Goal: Information Seeking & Learning: Find specific fact

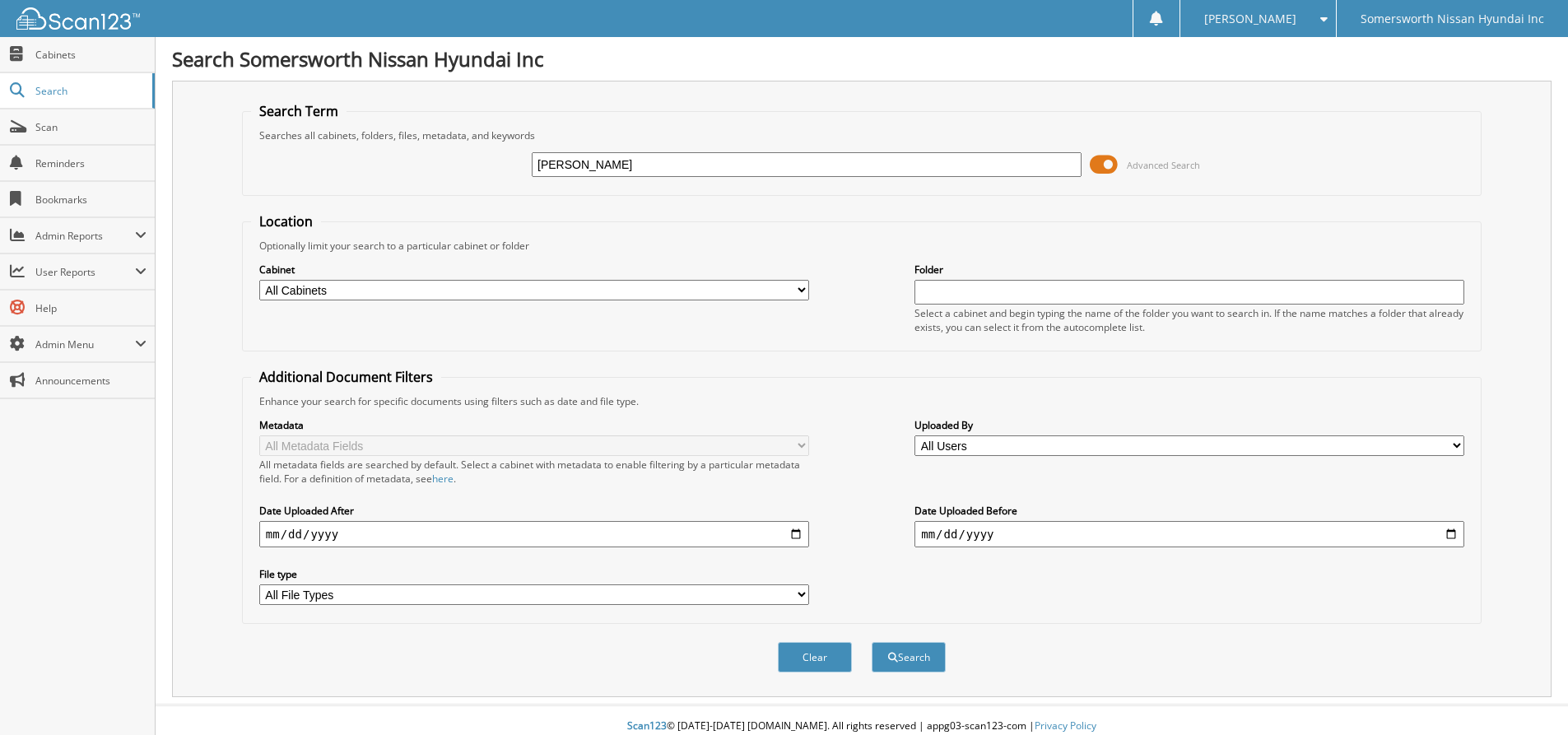
type input "[PERSON_NAME]"
click at [871, 642] on button "Search" at bounding box center [908, 657] width 74 height 31
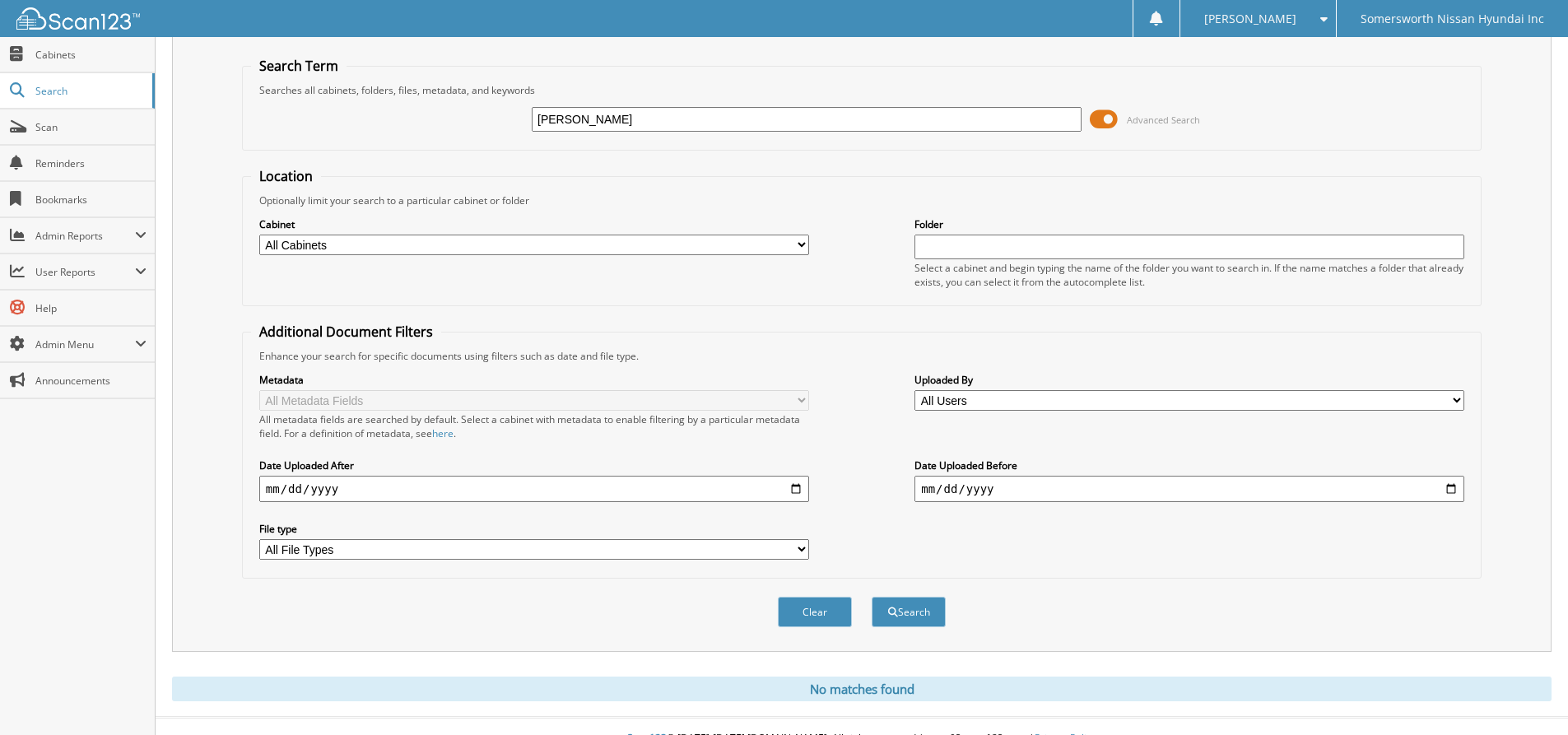
scroll to position [70, 0]
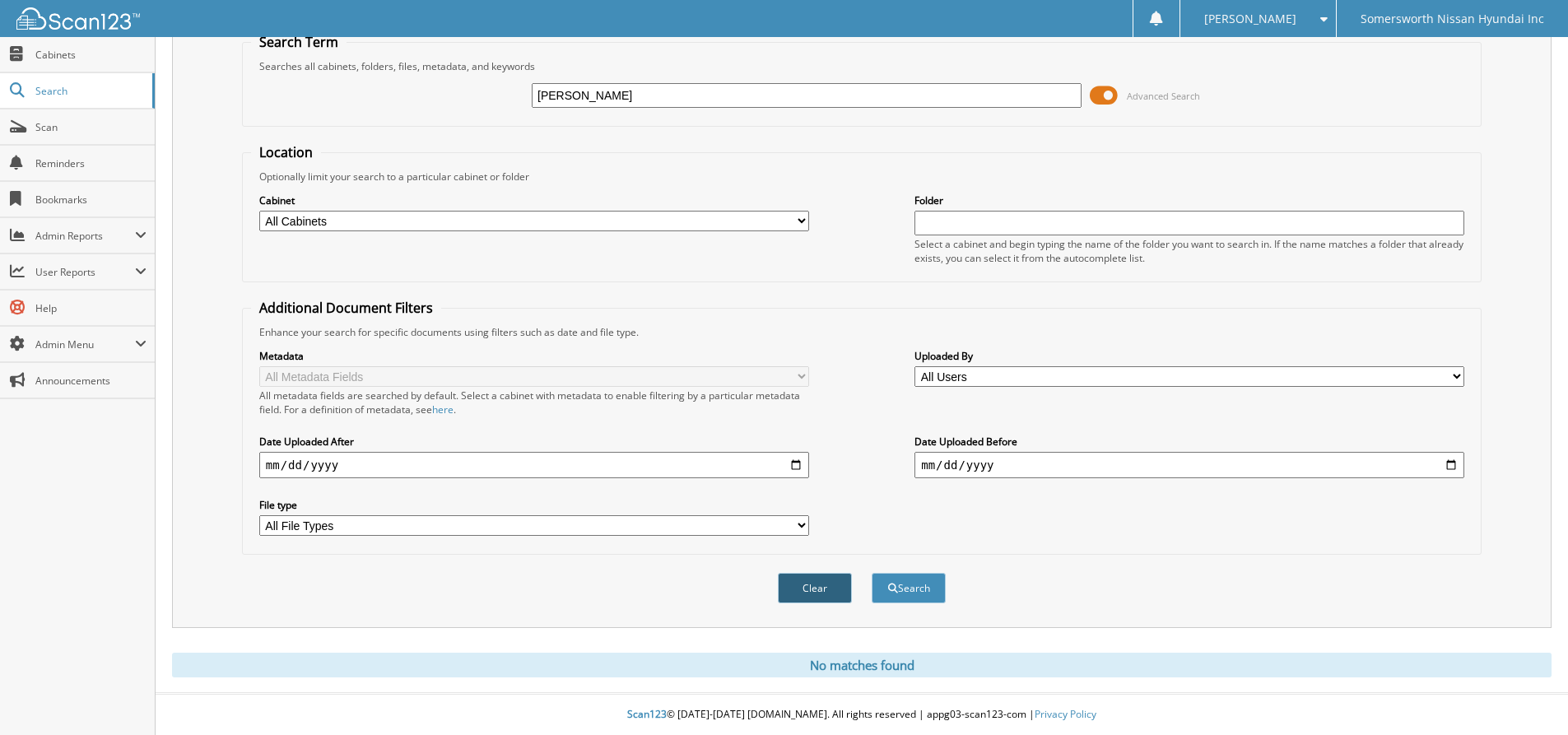
click at [803, 579] on button "Clear" at bounding box center [814, 588] width 74 height 31
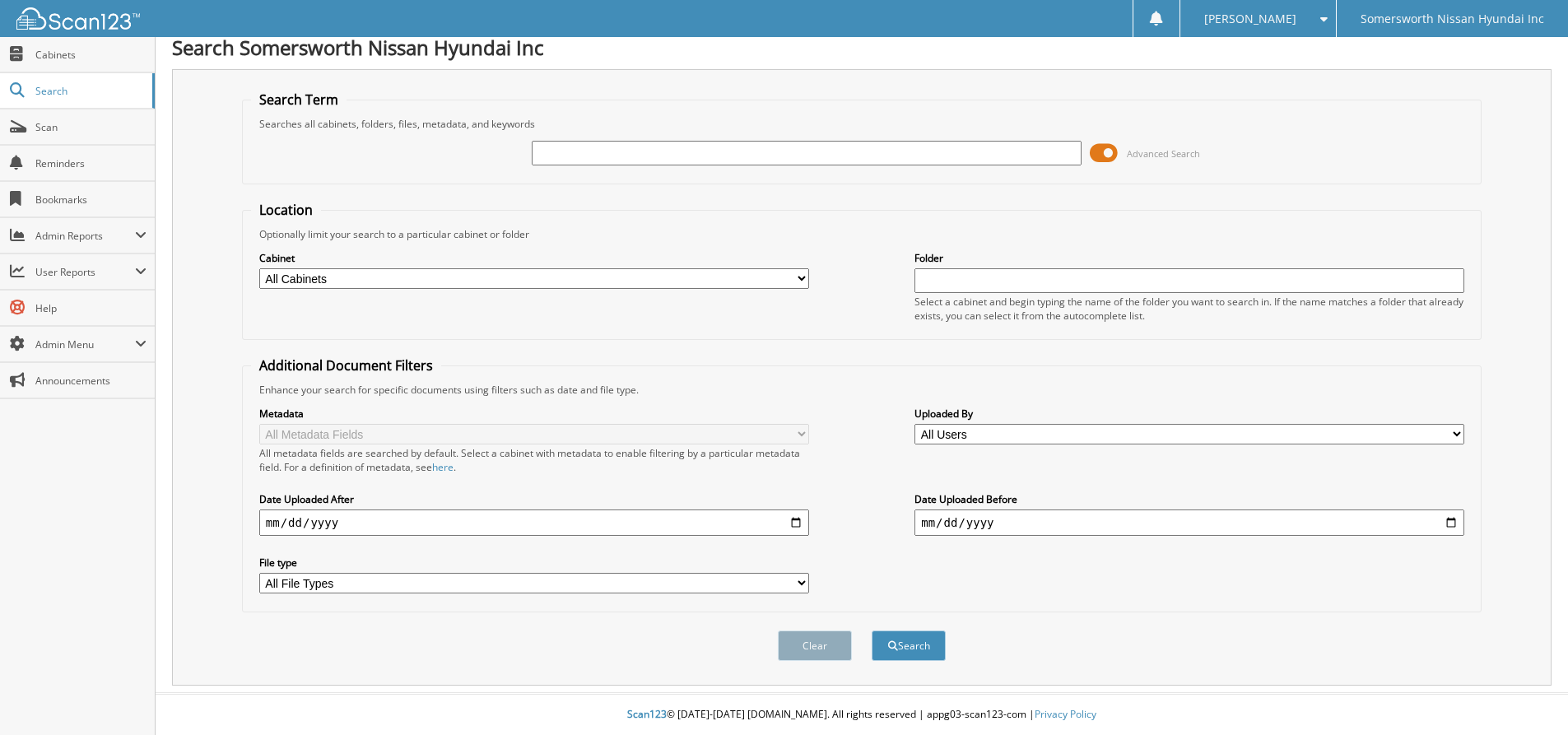
scroll to position [13, 0]
click at [629, 151] on input "text" at bounding box center [806, 153] width 550 height 25
type input "[PERSON_NAME]"
click at [871, 630] on button "Search" at bounding box center [908, 645] width 74 height 31
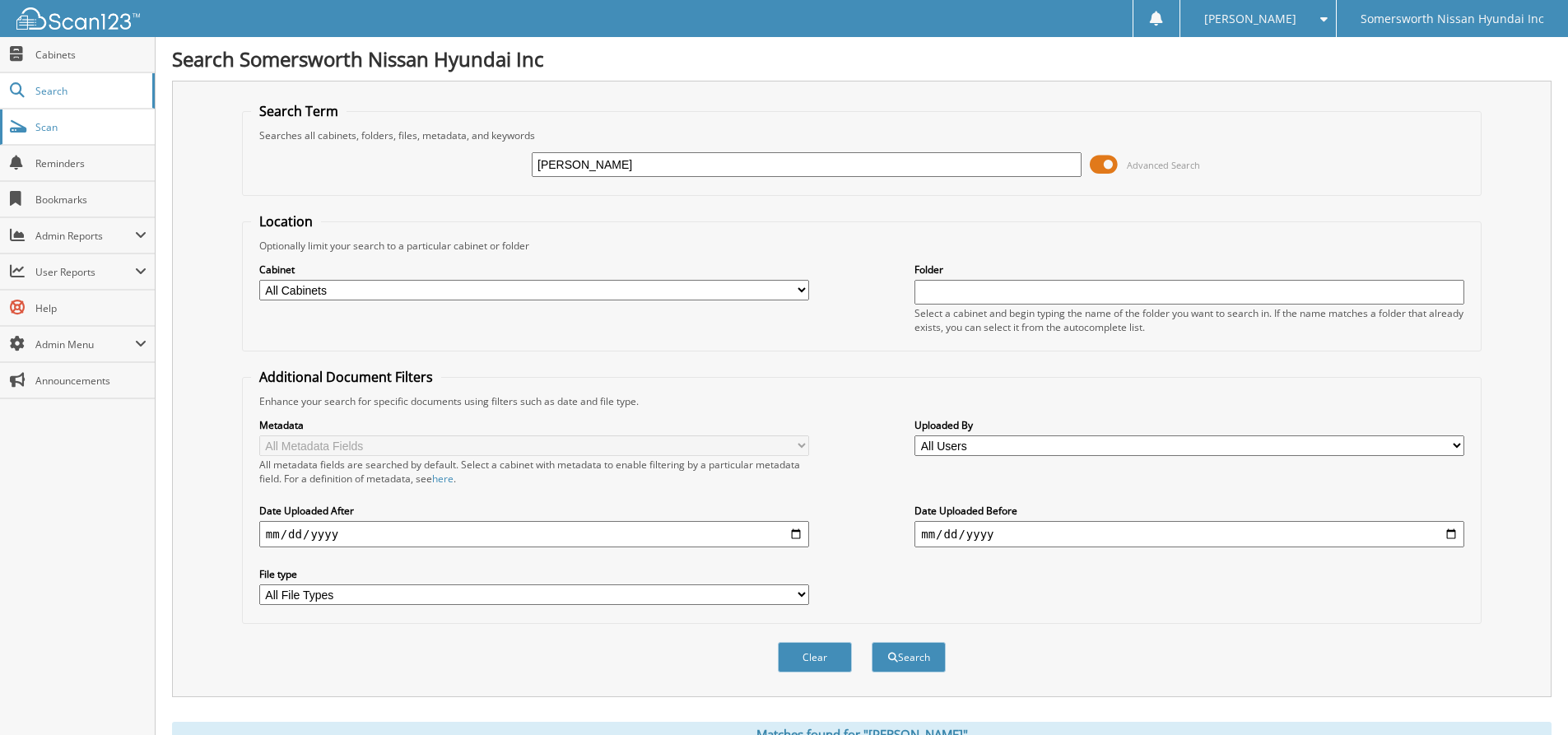
click at [73, 123] on span "Scan" at bounding box center [91, 127] width 112 height 14
